Goal: Information Seeking & Learning: Check status

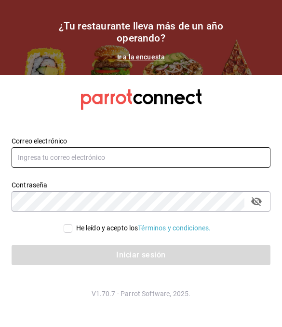
click at [231, 168] on input "text" at bounding box center [141, 157] width 259 height 20
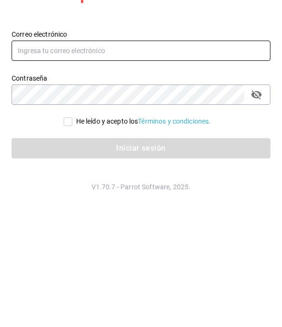
type input "andreaxbp@gmail.com"
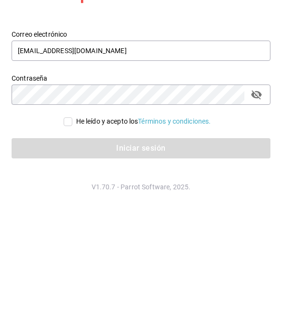
scroll to position [48, 0]
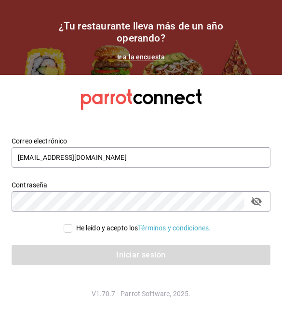
click at [69, 224] on input "He leído y acepto los Términos y condiciones." at bounding box center [68, 228] width 9 height 9
checkbox input "true"
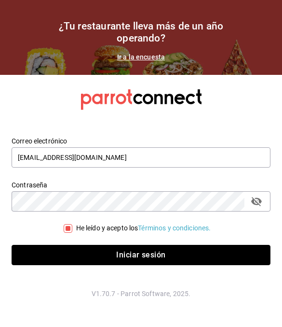
click at [143, 245] on button "Iniciar sesión" at bounding box center [141, 255] width 259 height 20
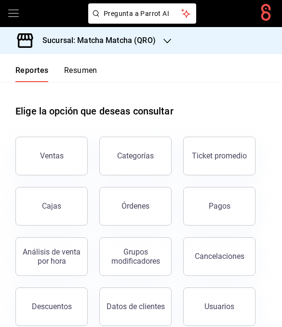
click at [69, 212] on link "Cajas" at bounding box center [51, 206] width 72 height 39
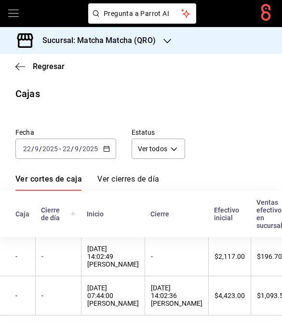
click at [104, 147] on icon "button" at bounding box center [106, 148] width 7 height 7
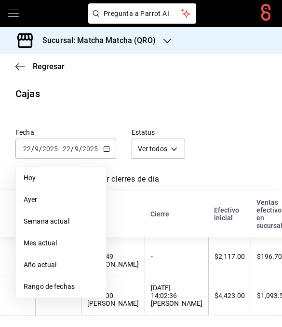
click at [71, 288] on span "Rango de fechas" at bounding box center [61, 287] width 75 height 10
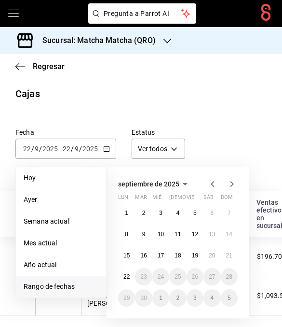
click at [157, 253] on button "17" at bounding box center [161, 255] width 17 height 17
click at [234, 254] on button "21" at bounding box center [229, 255] width 17 height 17
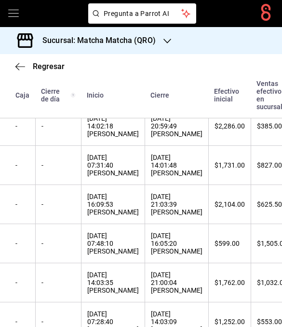
scroll to position [226, 0]
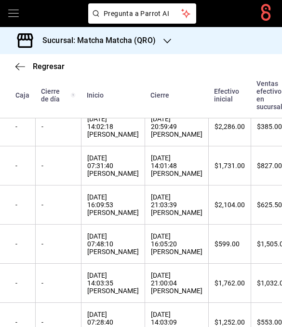
click at [209, 321] on th "[DATE] 14:03:09 [PERSON_NAME]" at bounding box center [177, 322] width 64 height 39
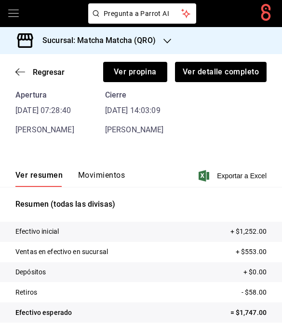
scroll to position [46, 0]
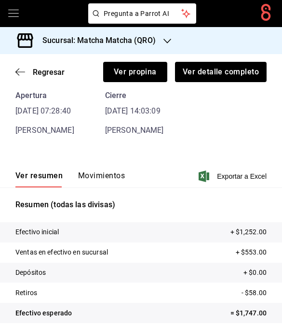
click at [93, 182] on button "Movimientos" at bounding box center [101, 179] width 47 height 16
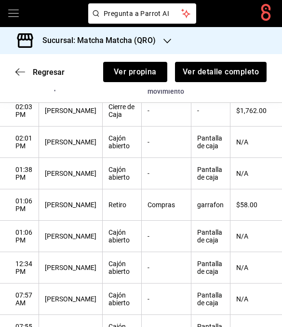
scroll to position [186, 0]
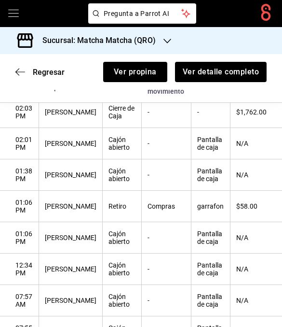
click at [18, 76] on icon "button" at bounding box center [20, 72] width 10 height 9
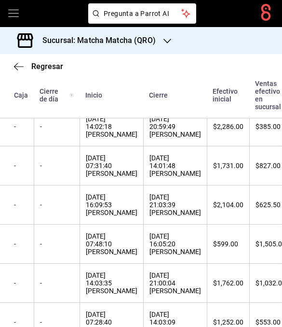
click at [201, 285] on div "[DATE] 21:00:04 [PERSON_NAME]" at bounding box center [176, 282] width 52 height 23
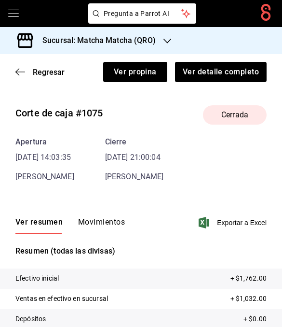
click at [113, 220] on button "Movimientos" at bounding box center [101, 225] width 47 height 16
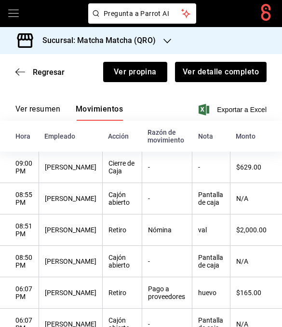
scroll to position [110, 0]
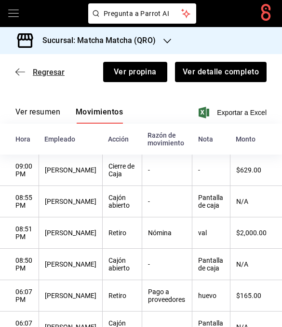
click at [19, 76] on icon "button" at bounding box center [20, 72] width 10 height 9
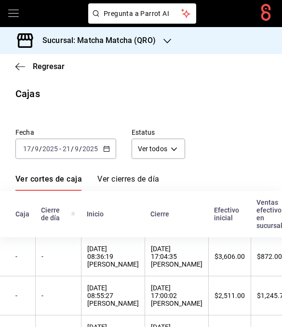
click at [106, 152] on \(Stroke\) "button" at bounding box center [107, 148] width 6 height 5
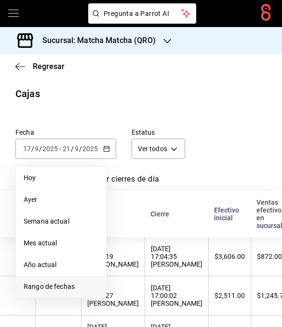
click at [79, 281] on li "Rango de fechas" at bounding box center [61, 287] width 90 height 22
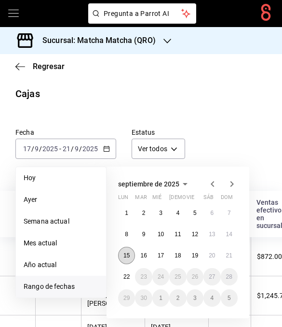
click at [128, 258] on abbr "15" at bounding box center [127, 255] width 6 height 7
click at [128, 254] on abbr "15" at bounding box center [127, 255] width 6 height 7
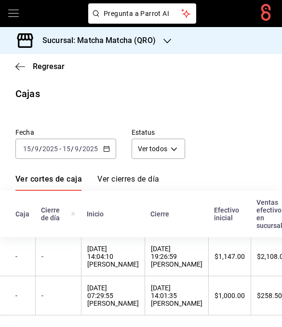
click at [11, 69] on div "Regresar" at bounding box center [141, 66] width 282 height 25
click at [15, 66] on icon "button" at bounding box center [20, 66] width 10 height 9
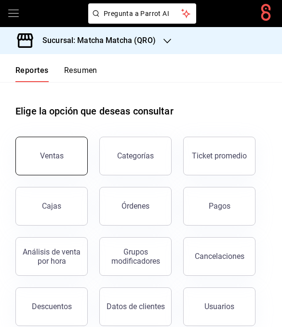
click at [43, 153] on div "Ventas" at bounding box center [52, 155] width 24 height 9
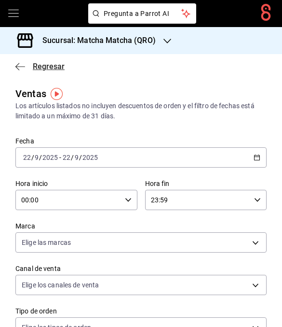
click at [20, 63] on icon "button" at bounding box center [20, 66] width 10 height 9
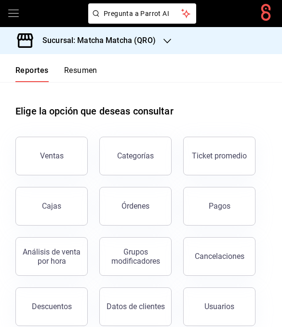
click at [77, 76] on button "Resumen" at bounding box center [80, 74] width 33 height 16
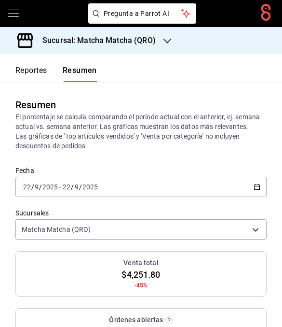
click at [259, 184] on icon "button" at bounding box center [257, 187] width 7 height 7
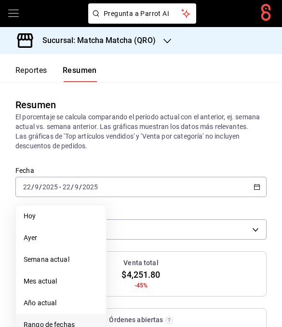
click at [57, 321] on span "Rango de fechas" at bounding box center [61, 325] width 75 height 10
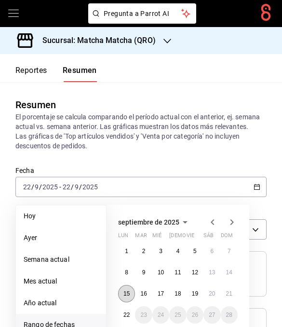
click at [126, 291] on abbr "15" at bounding box center [127, 293] width 6 height 7
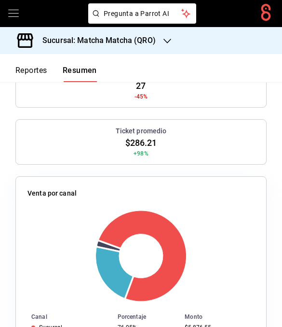
scroll to position [411, 0]
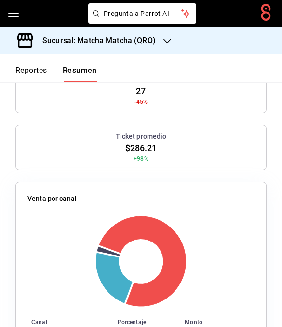
click at [42, 68] on button "Reportes" at bounding box center [31, 74] width 32 height 16
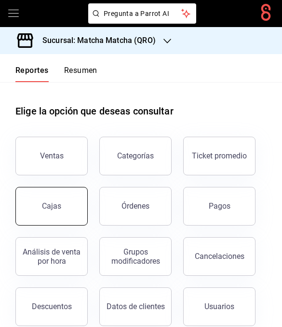
click at [68, 209] on link "Cajas" at bounding box center [51, 206] width 72 height 39
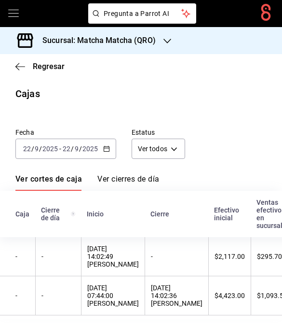
click at [108, 151] on \(Stroke\) "button" at bounding box center [107, 148] width 6 height 5
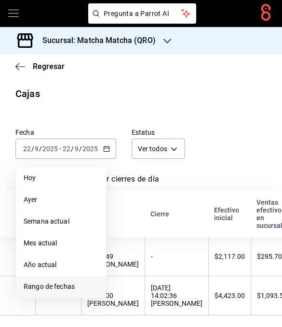
click at [71, 284] on span "Rango de fechas" at bounding box center [61, 287] width 75 height 10
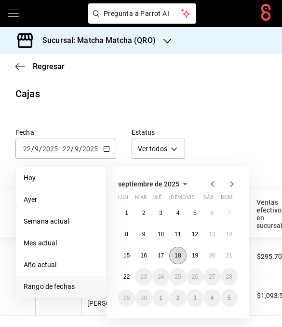
click at [175, 256] on abbr "18" at bounding box center [178, 255] width 6 height 7
click at [231, 255] on abbr "21" at bounding box center [229, 255] width 6 height 7
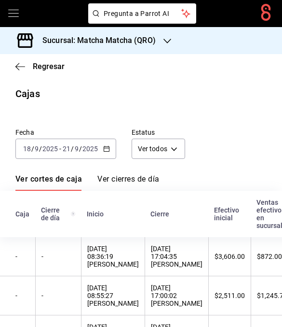
click at [107, 145] on icon "button" at bounding box center [106, 148] width 7 height 7
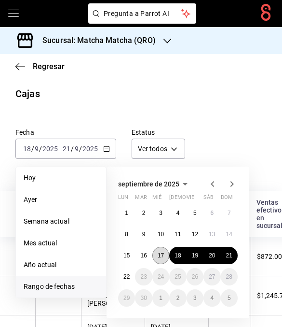
click at [159, 252] on abbr "17" at bounding box center [161, 255] width 6 height 7
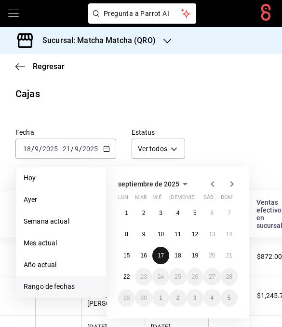
click at [231, 252] on abbr "21" at bounding box center [229, 255] width 6 height 7
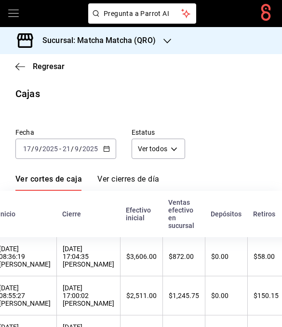
click at [105, 145] on icon "button" at bounding box center [106, 148] width 7 height 7
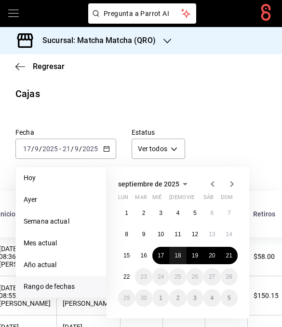
click at [178, 252] on abbr "18" at bounding box center [178, 255] width 6 height 7
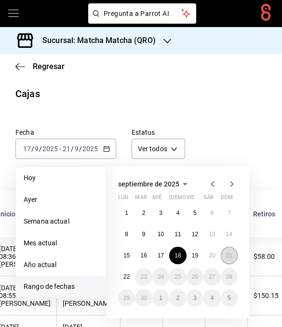
click at [231, 252] on abbr "21" at bounding box center [229, 255] width 6 height 7
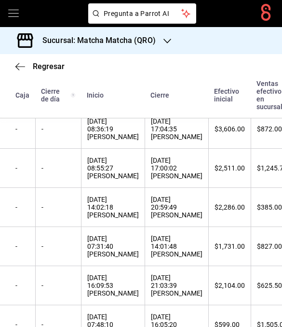
scroll to position [145, 0]
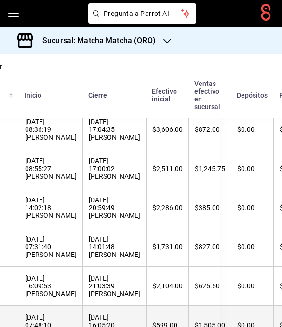
click at [146, 306] on th "[DATE] 16:05:20 [PERSON_NAME]" at bounding box center [115, 325] width 64 height 39
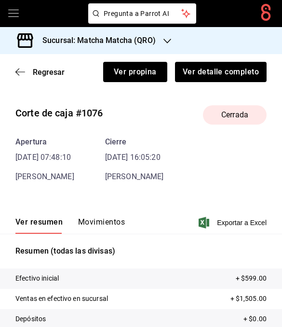
click at [13, 54] on div "Regresar Ver propina Ver detalle completo" at bounding box center [141, 72] width 282 height 36
click at [17, 27] on div "Sucursal: Matcha Matcha (QRO)" at bounding box center [92, 40] width 168 height 27
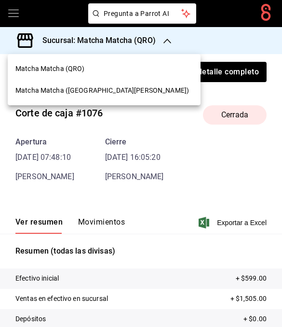
click at [175, 193] on div at bounding box center [141, 163] width 282 height 327
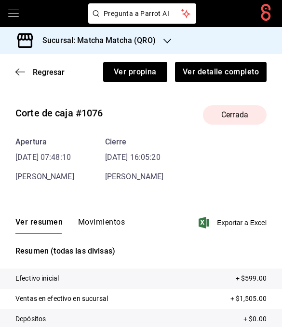
click at [14, 71] on div "Regresar Ver propina Ver detalle completo" at bounding box center [141, 72] width 282 height 36
click at [21, 65] on div "Regresar Ver propina Ver detalle completo" at bounding box center [141, 72] width 282 height 36
click at [18, 73] on icon "button" at bounding box center [20, 72] width 10 height 9
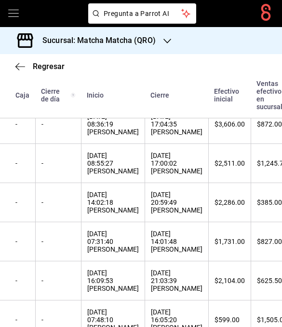
scroll to position [145, 0]
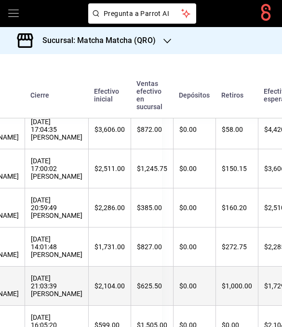
click at [233, 290] on div "$1,000.00" at bounding box center [237, 286] width 30 height 8
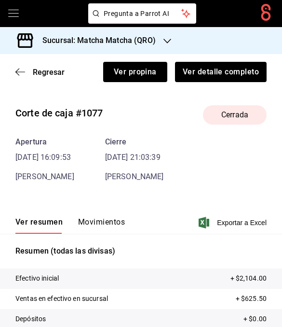
click at [121, 219] on button "Movimientos" at bounding box center [101, 225] width 47 height 16
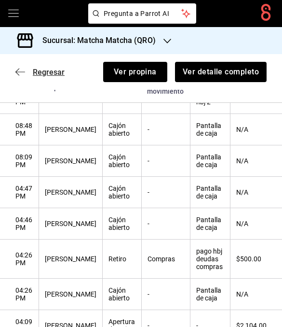
click at [20, 73] on icon "button" at bounding box center [20, 72] width 10 height 9
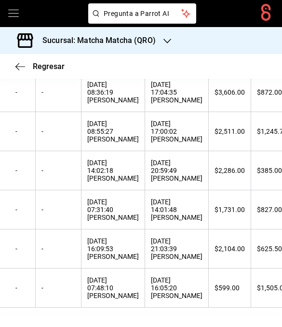
scroll to position [127, 0]
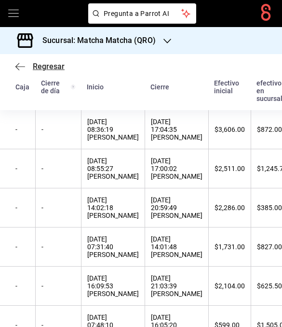
click at [20, 67] on icon "button" at bounding box center [20, 66] width 10 height 0
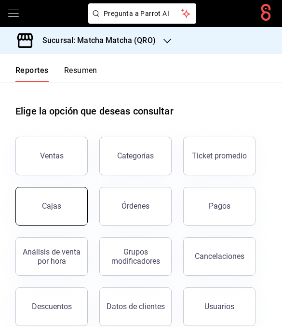
click at [62, 210] on link "Cajas" at bounding box center [51, 206] width 72 height 39
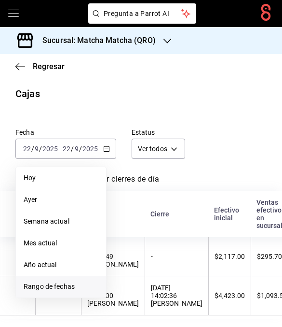
click at [85, 287] on span "Rango de fechas" at bounding box center [61, 287] width 75 height 10
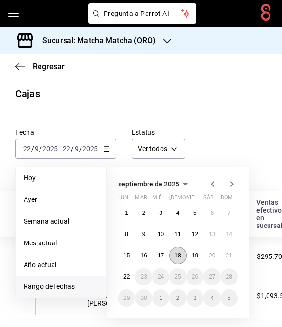
click at [176, 255] on abbr "18" at bounding box center [178, 255] width 6 height 7
click at [237, 254] on button "21" at bounding box center [229, 255] width 17 height 17
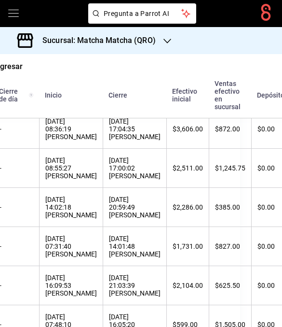
scroll to position [145, 42]
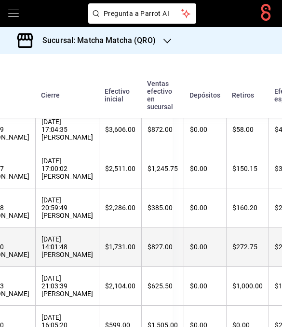
click at [198, 261] on th "$0.00" at bounding box center [205, 246] width 42 height 39
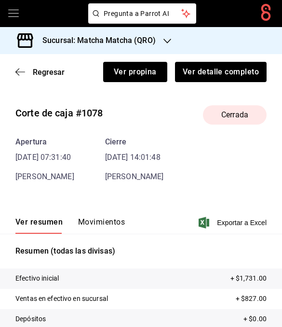
click at [124, 182] on div "[PERSON_NAME]" at bounding box center [134, 177] width 59 height 12
click at [122, 226] on button "Movimientos" at bounding box center [101, 225] width 47 height 16
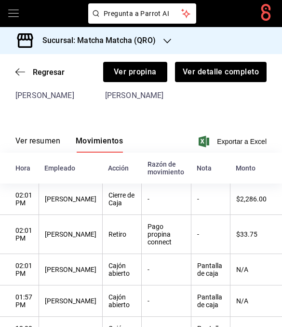
scroll to position [79, 0]
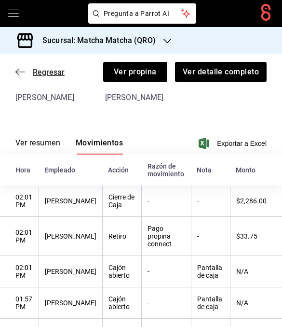
click at [21, 71] on icon "button" at bounding box center [20, 72] width 10 height 9
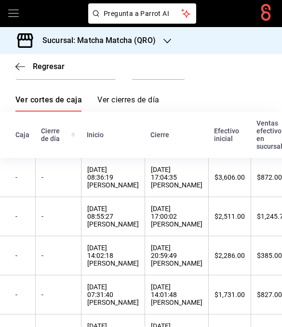
scroll to position [123, 0]
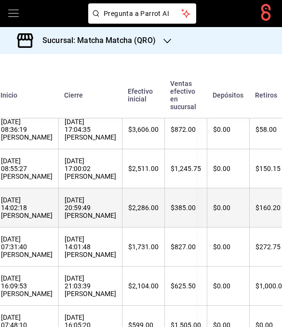
click at [270, 212] on div "$160.20" at bounding box center [271, 208] width 30 height 8
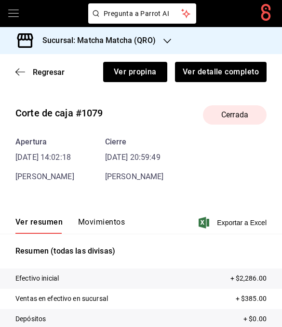
click at [123, 190] on div "Corte de caja #1079 Cerrada Apertura [DATE] 14:02:18 [PERSON_NAME] Cierre [DATE…" at bounding box center [141, 260] width 282 height 324
click at [111, 230] on button "Movimientos" at bounding box center [101, 225] width 47 height 16
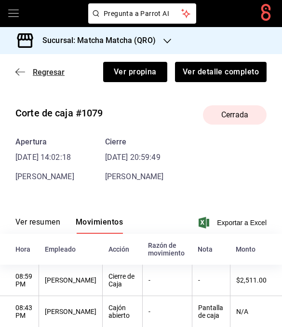
click at [21, 75] on icon "button" at bounding box center [20, 72] width 10 height 9
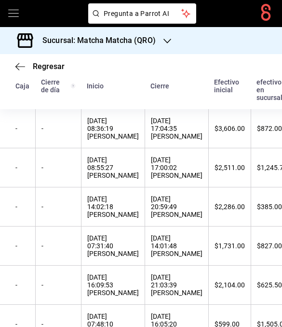
scroll to position [126, 0]
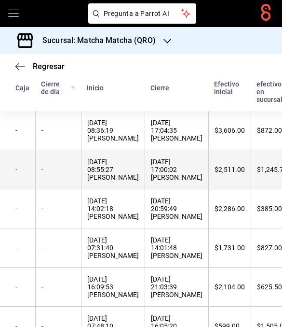
click at [194, 181] on div "[DATE] 17:00:02 [PERSON_NAME]" at bounding box center [177, 169] width 52 height 23
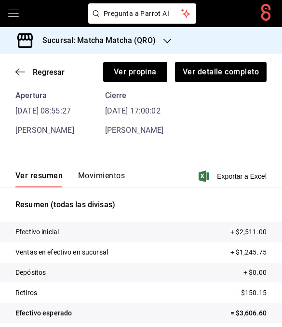
click at [92, 182] on button "Movimientos" at bounding box center [101, 179] width 47 height 16
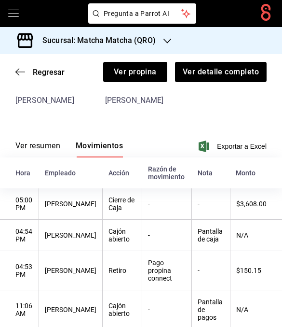
scroll to position [76, 0]
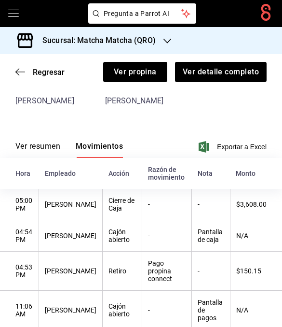
click at [18, 81] on div "Regresar Ver propina Ver detalle completo" at bounding box center [141, 72] width 282 height 36
click at [21, 74] on icon "button" at bounding box center [20, 72] width 10 height 9
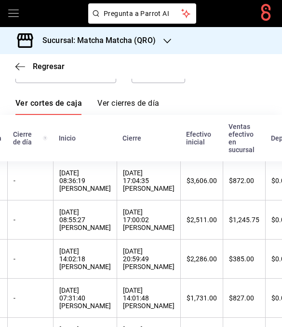
scroll to position [0, 28]
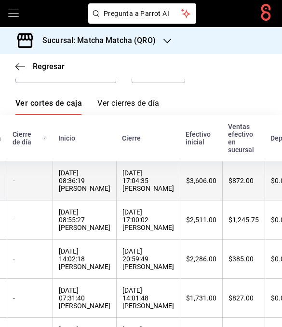
click at [198, 189] on th "$3,606.00" at bounding box center [201, 180] width 42 height 39
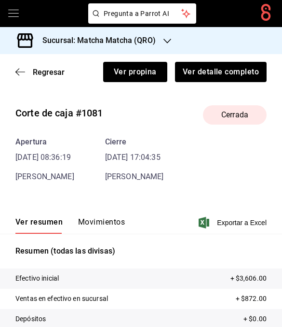
click at [19, 54] on div "Regresar Ver propina Ver detalle completo" at bounding box center [141, 72] width 282 height 36
click at [16, 74] on icon "button" at bounding box center [20, 72] width 10 height 9
